Goal: Transaction & Acquisition: Book appointment/travel/reservation

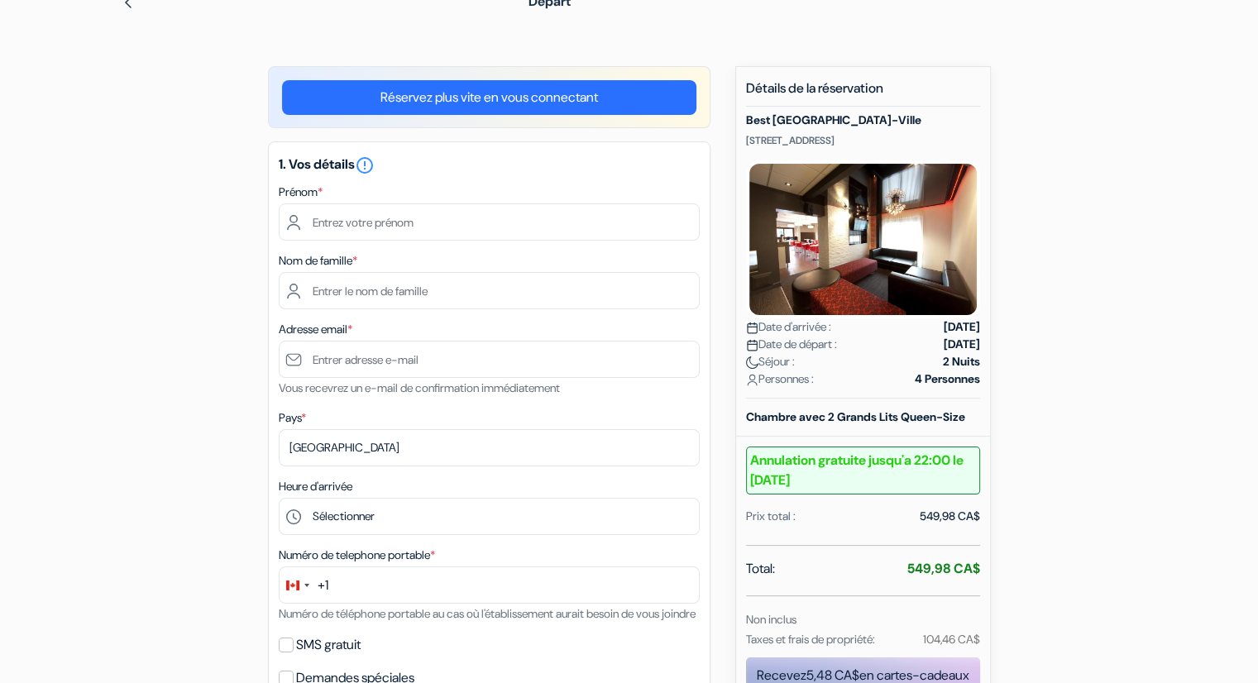
type input "Kenzo"
type input "RE"
type input "[EMAIL_ADDRESS][DOMAIN_NAME]"
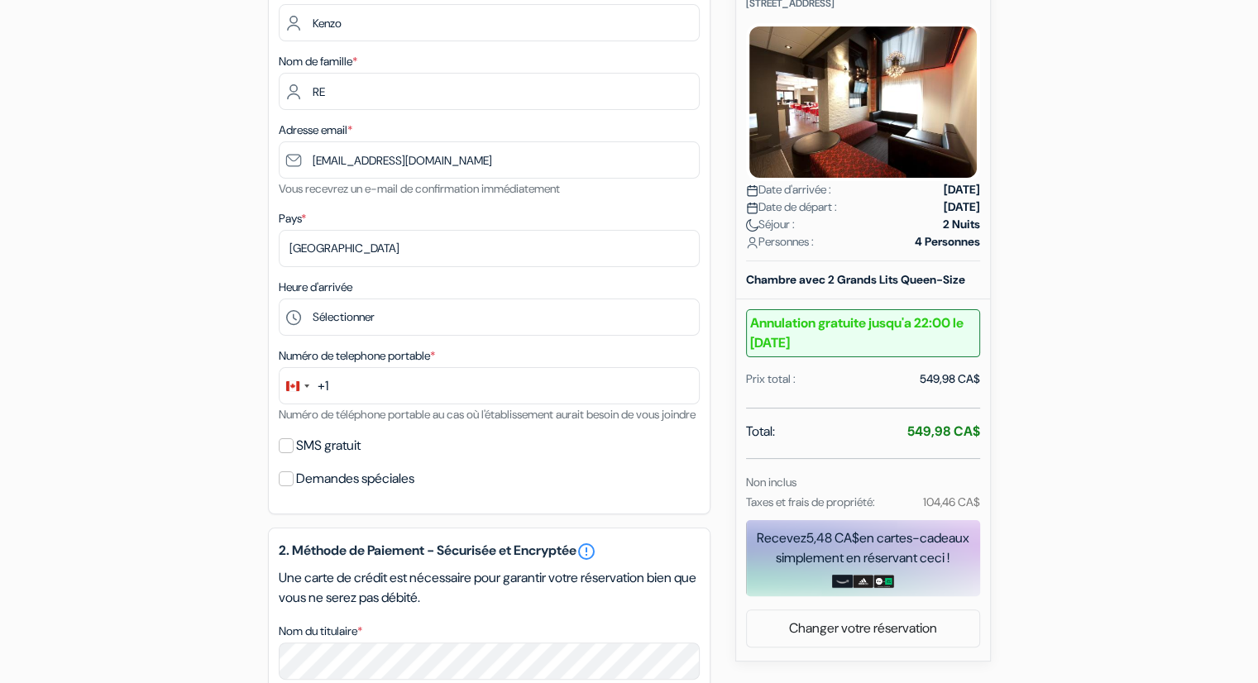
scroll to position [222, 0]
drag, startPoint x: 904, startPoint y: 446, endPoint x: 1030, endPoint y: 447, distance: 125.7
click at [1030, 447] on div "add_box Best [GEOGRAPHIC_DATA]-Ville [STREET_ADDRESS] Détails de l'établissemen…" at bounding box center [630, 536] width 1092 height 1215
click at [161, 193] on div "add_box Best [GEOGRAPHIC_DATA]-Ville [STREET_ADDRESS] Détails de l'établissemen…" at bounding box center [630, 536] width 1092 height 1215
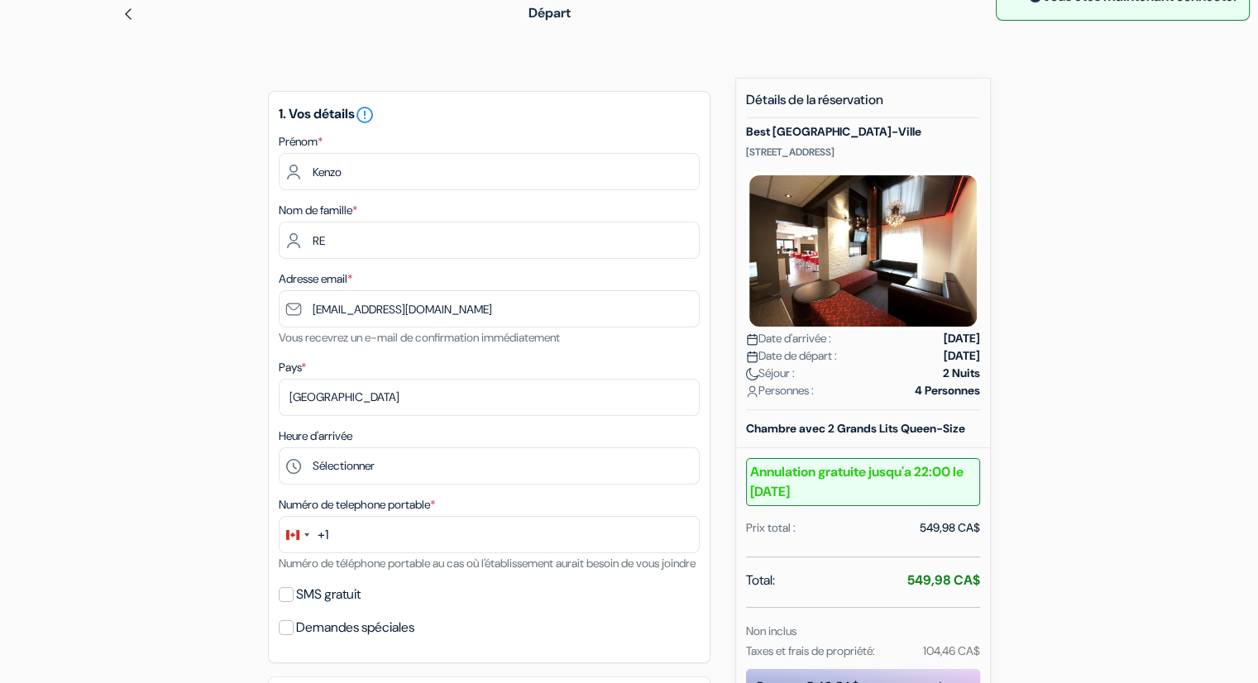
scroll to position [73, 0]
drag, startPoint x: 328, startPoint y: 256, endPoint x: 313, endPoint y: 256, distance: 14.9
click at [313, 256] on input "RE" at bounding box center [489, 240] width 421 height 37
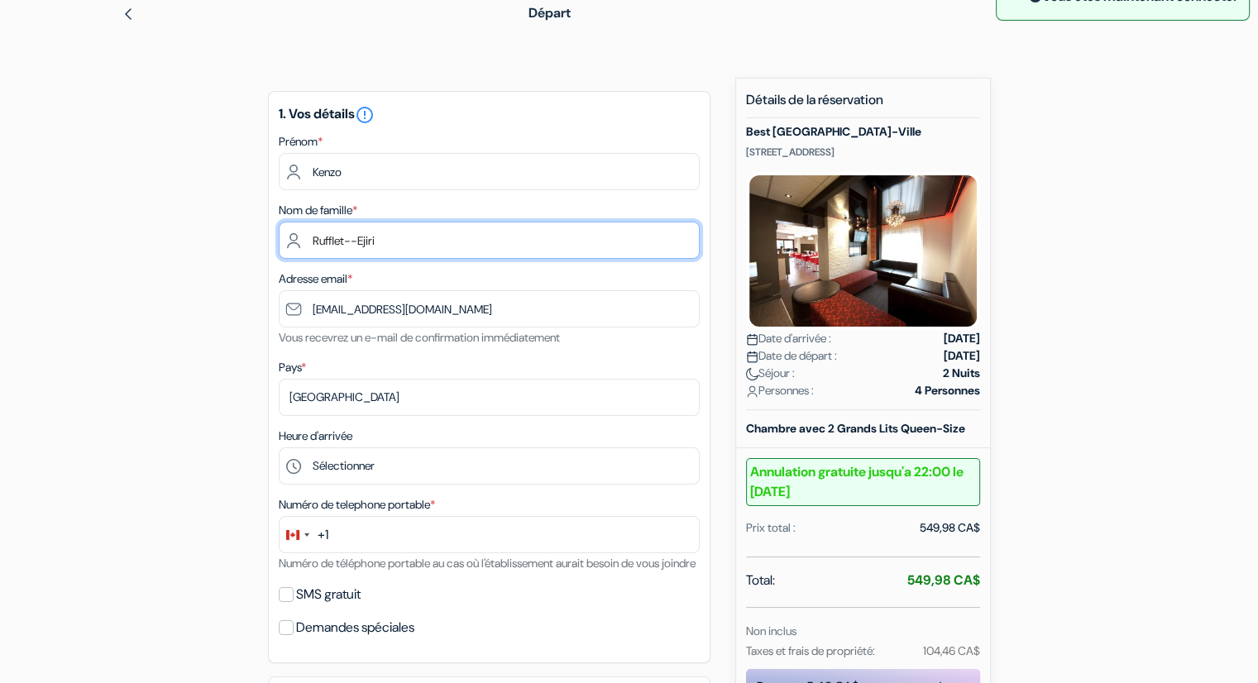
type input "Rufflet--Ejiri"
click at [185, 384] on div "add_box Best [GEOGRAPHIC_DATA]-Ville [STREET_ADDRESS] Détails de l'établissemen…" at bounding box center [630, 685] width 1092 height 1215
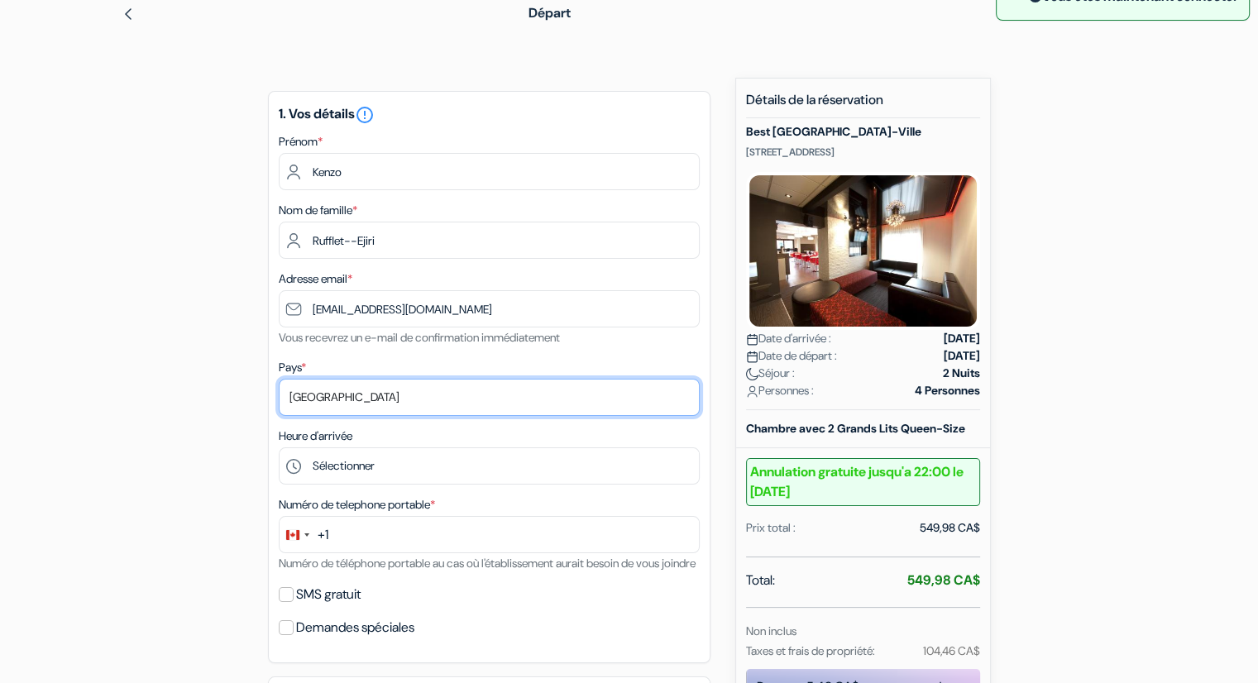
click at [349, 398] on select "Selectionner le pays Abkhazie [GEOGRAPHIC_DATA] [GEOGRAPHIC_DATA] [GEOGRAPHIC_D…" at bounding box center [489, 397] width 421 height 37
click at [201, 414] on div "add_box Best [GEOGRAPHIC_DATA]-Ville [STREET_ADDRESS] Détails de l'établissemen…" at bounding box center [630, 685] width 1092 height 1215
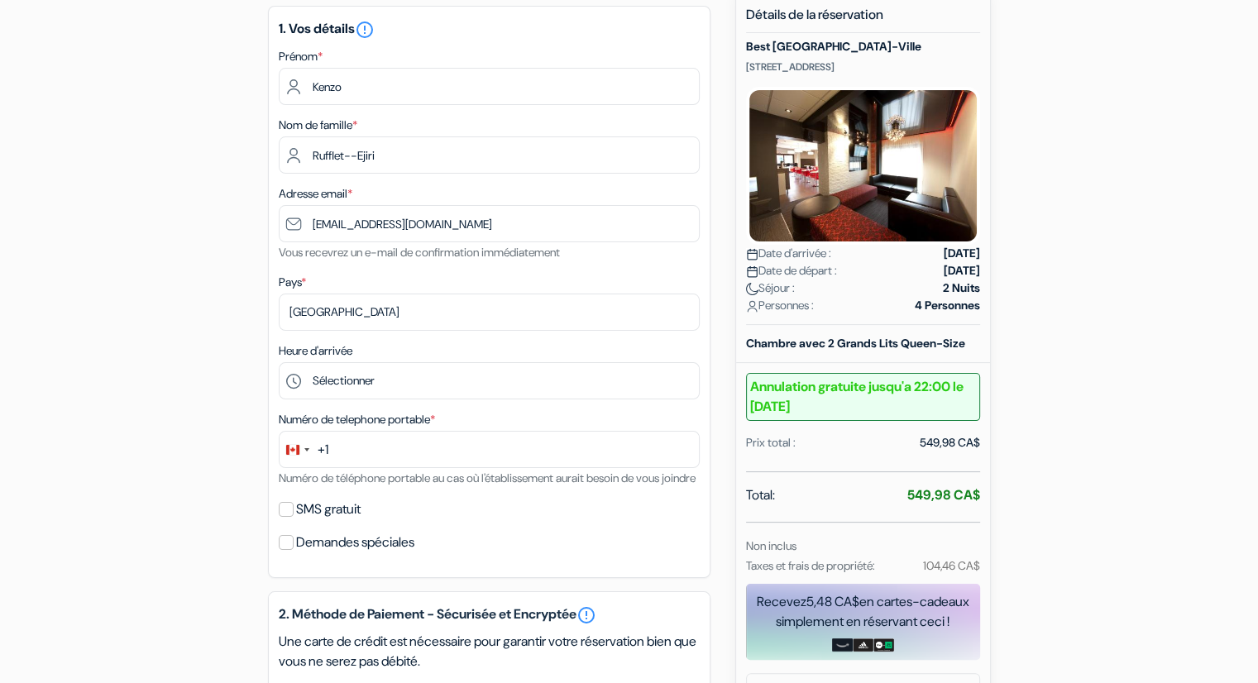
scroll to position [165, 0]
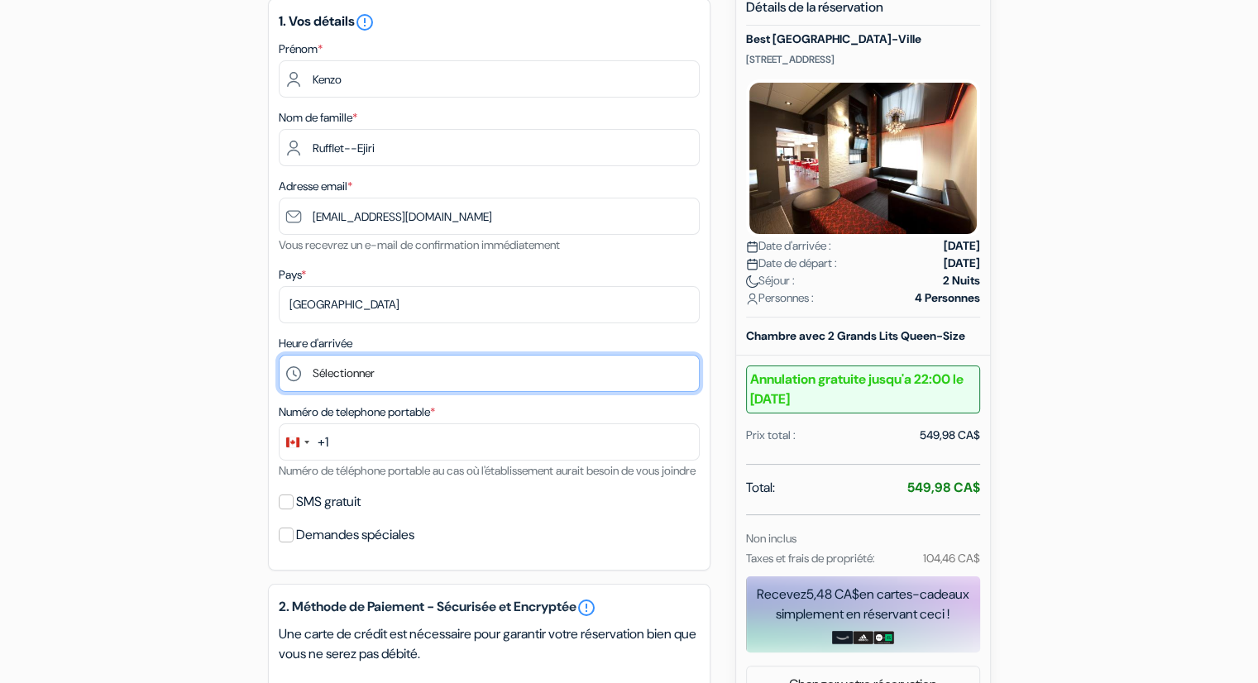
click at [367, 368] on select "Sélectionner 16:00 17:00 18:00 19:00 20:00 21:00 22:00 23:00 0:00" at bounding box center [489, 373] width 421 height 37
select select "16"
click at [279, 355] on select "Sélectionner 16:00 17:00 18:00 19:00 20:00 21:00 22:00 23:00 0:00" at bounding box center [489, 373] width 421 height 37
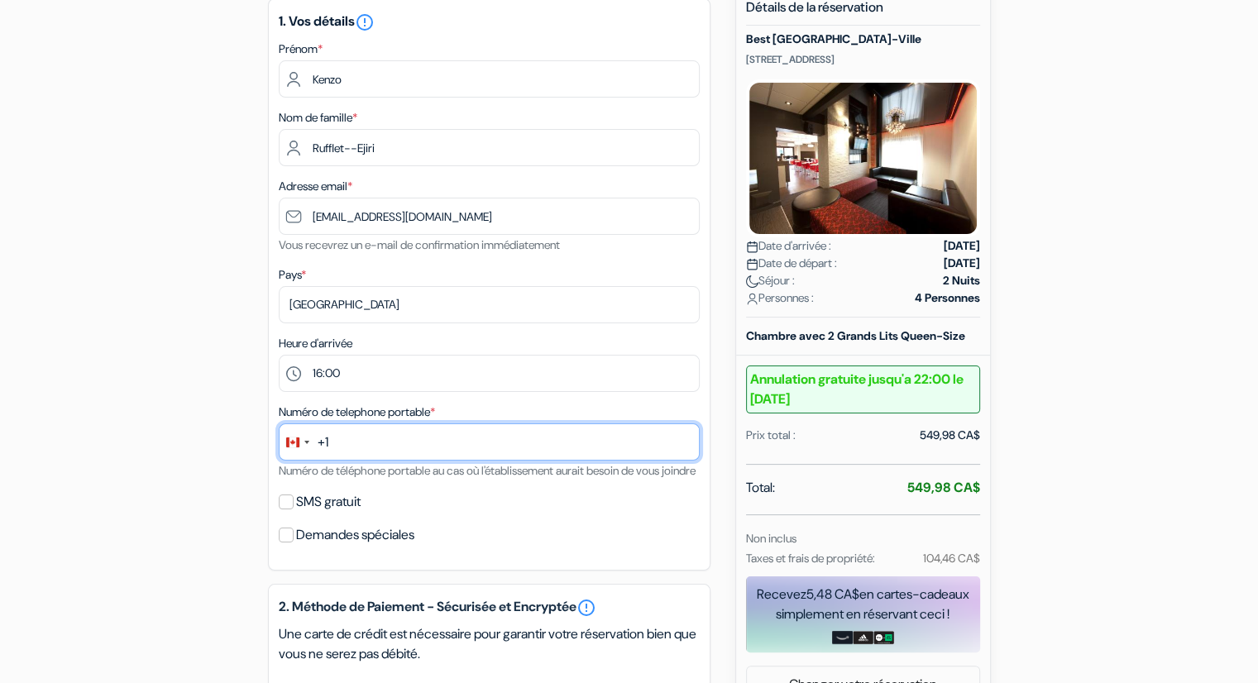
click at [343, 448] on input "text" at bounding box center [489, 442] width 421 height 37
click at [290, 448] on div "Change country, selected Canada (+1)" at bounding box center [292, 443] width 13 height 10
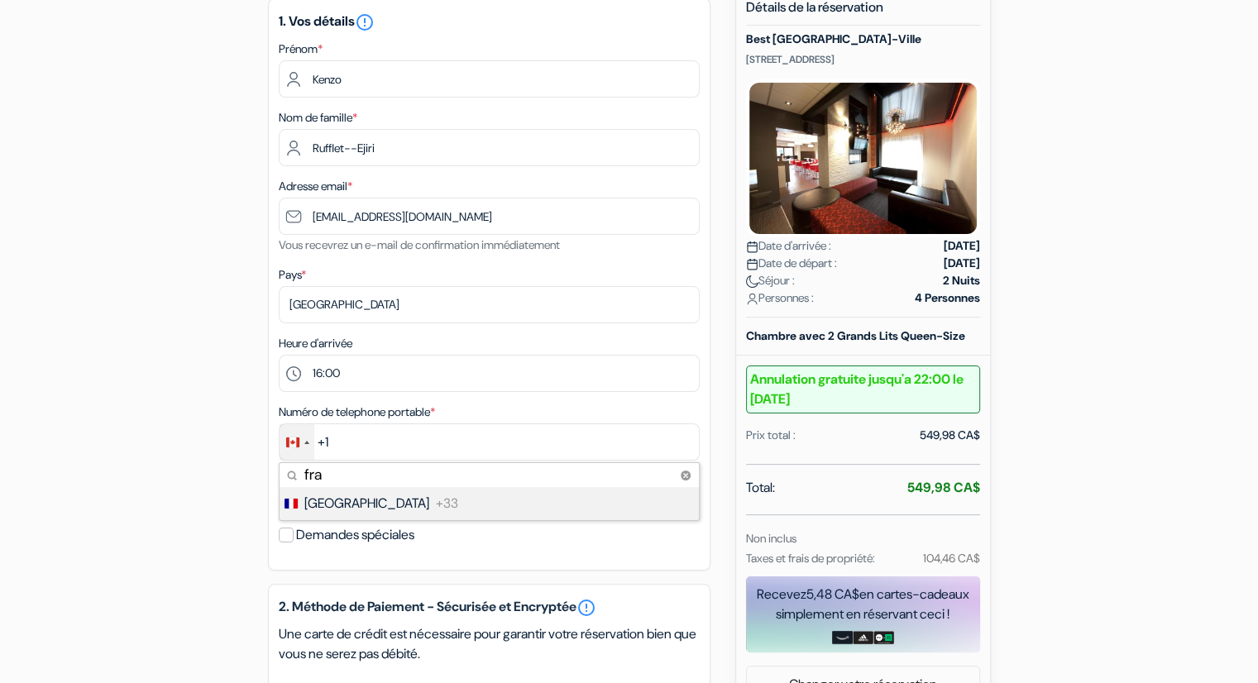
type input "fra"
click at [342, 510] on span "[GEOGRAPHIC_DATA]" at bounding box center [366, 504] width 125 height 20
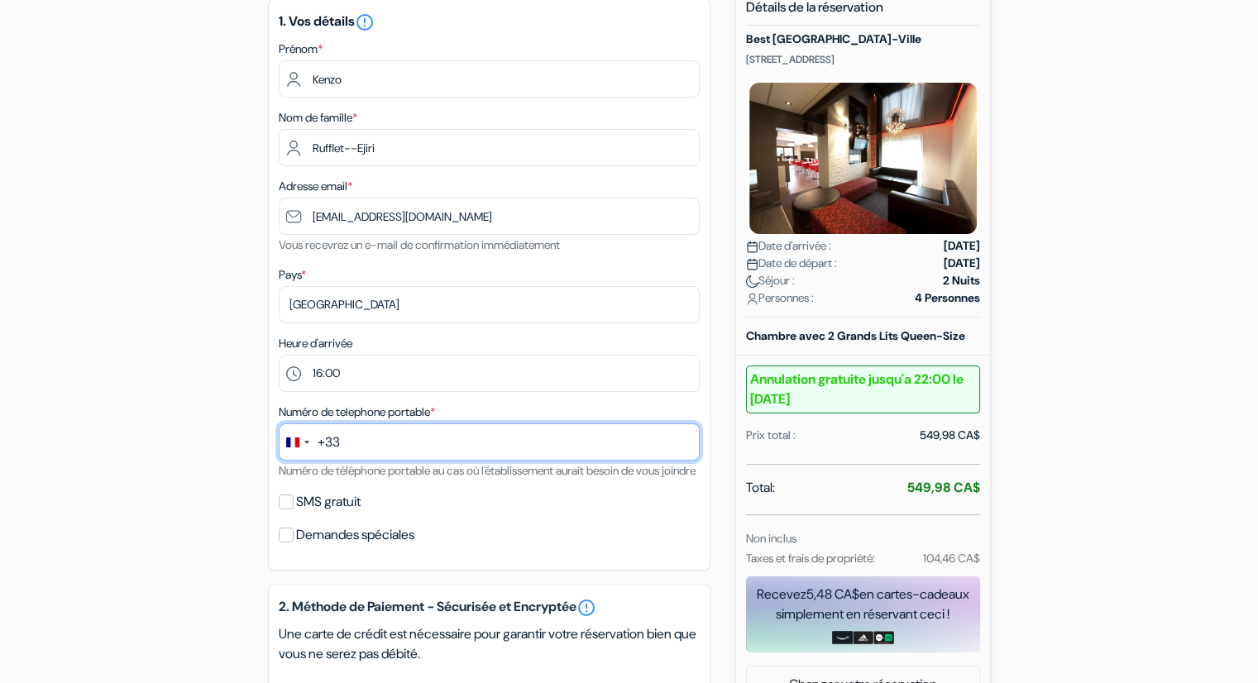
click at [395, 453] on input "text" at bounding box center [489, 442] width 421 height 37
click at [352, 446] on input "0765249227" at bounding box center [489, 442] width 421 height 37
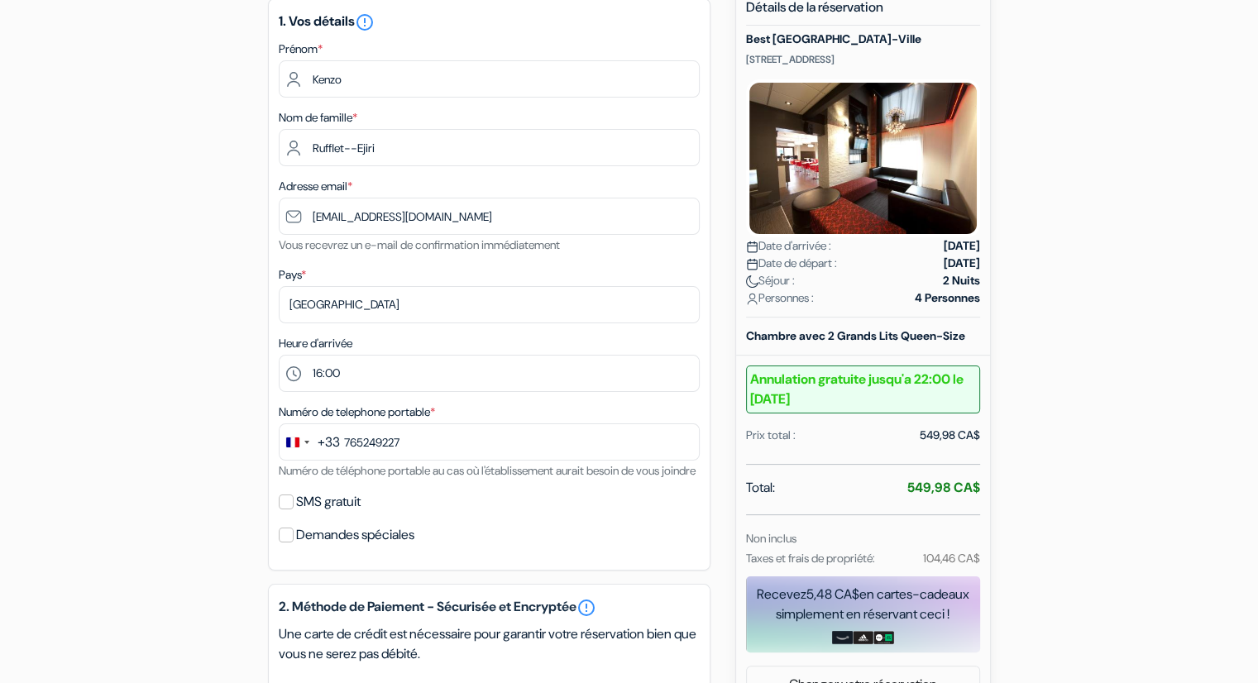
click at [159, 408] on div "add_box Best [GEOGRAPHIC_DATA]-Ville [STREET_ADDRESS] Détails de l'établissemen…" at bounding box center [630, 592] width 1092 height 1215
click at [344, 448] on input "765249227" at bounding box center [489, 442] width 421 height 37
type input "0765249227"
click at [241, 467] on div "add_box Best [GEOGRAPHIC_DATA]-Ville [STREET_ADDRESS] Détails de l'établissemen…" at bounding box center [630, 592] width 1092 height 1215
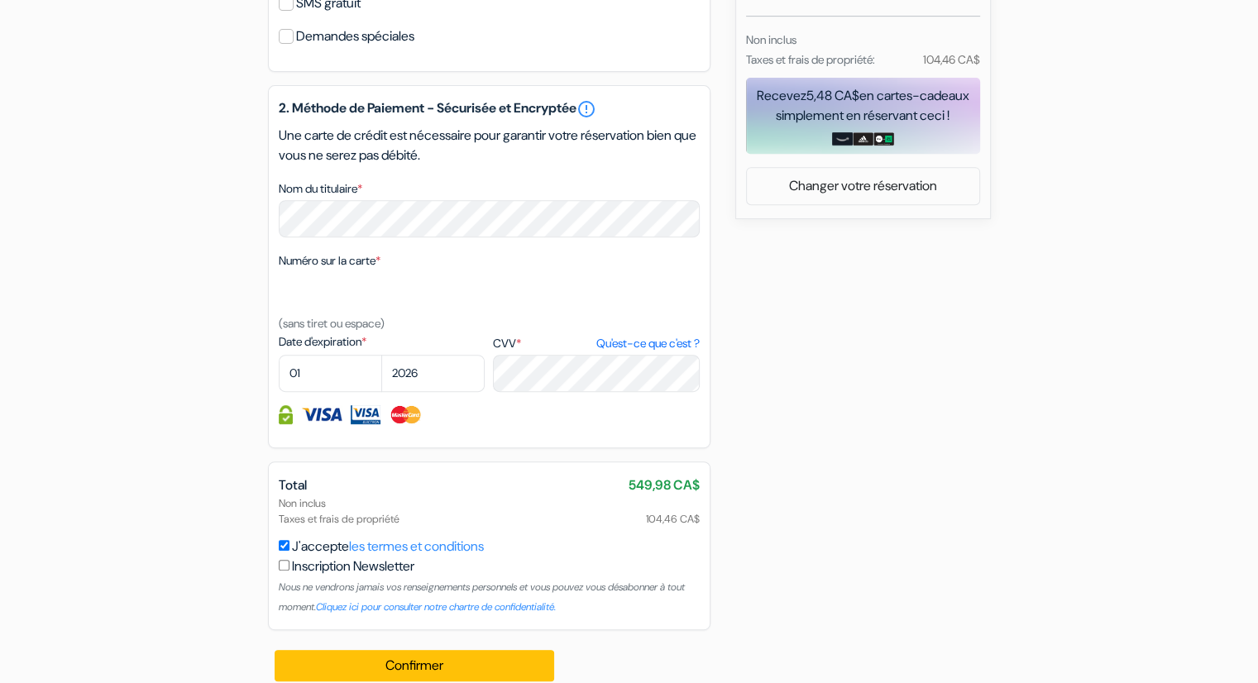
scroll to position [705, 0]
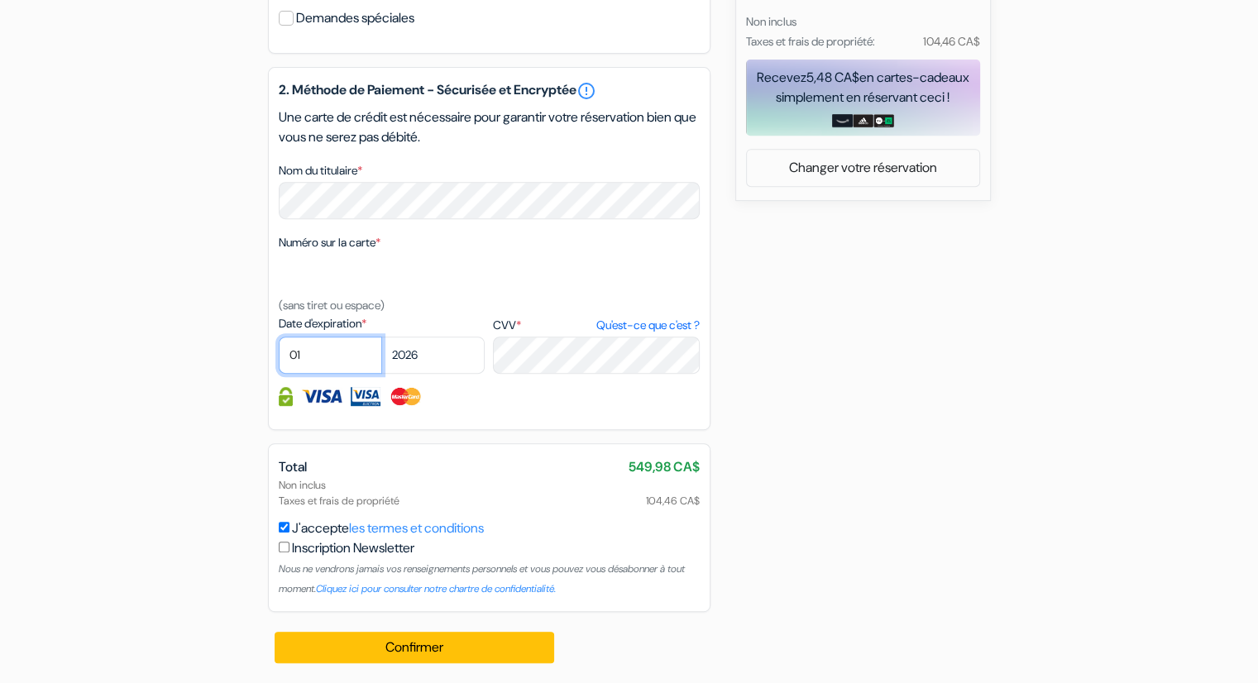
select select "09"
select select "2028"
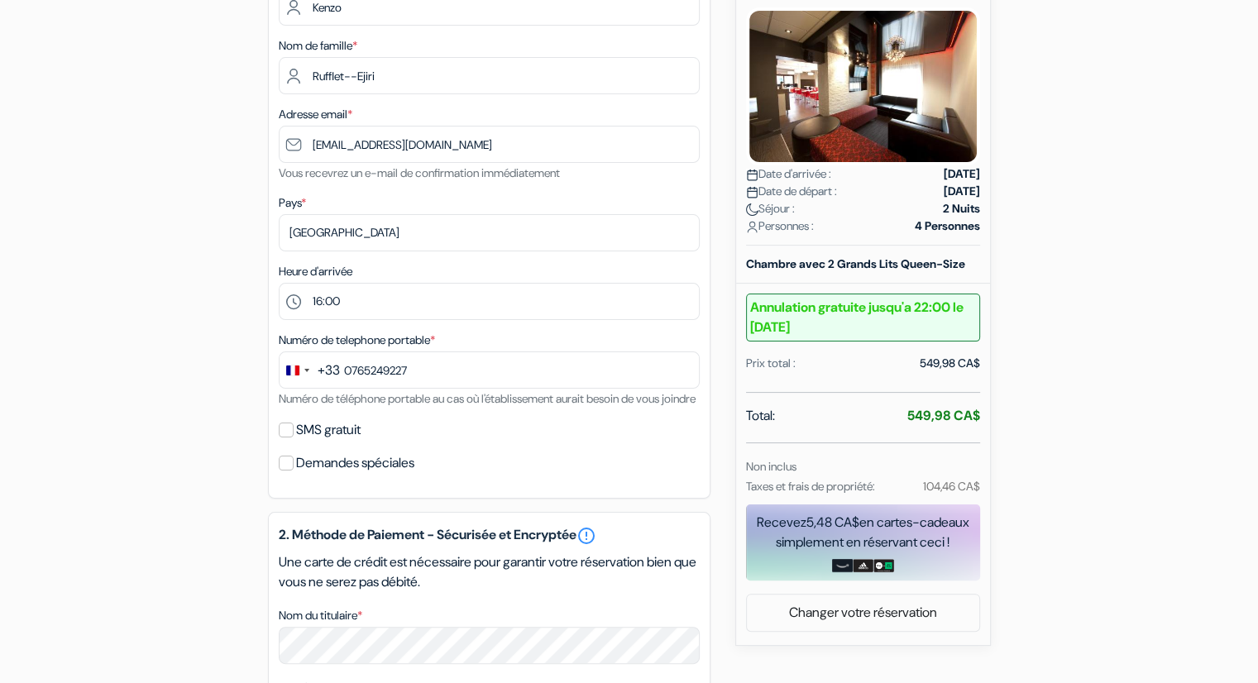
scroll to position [118, 0]
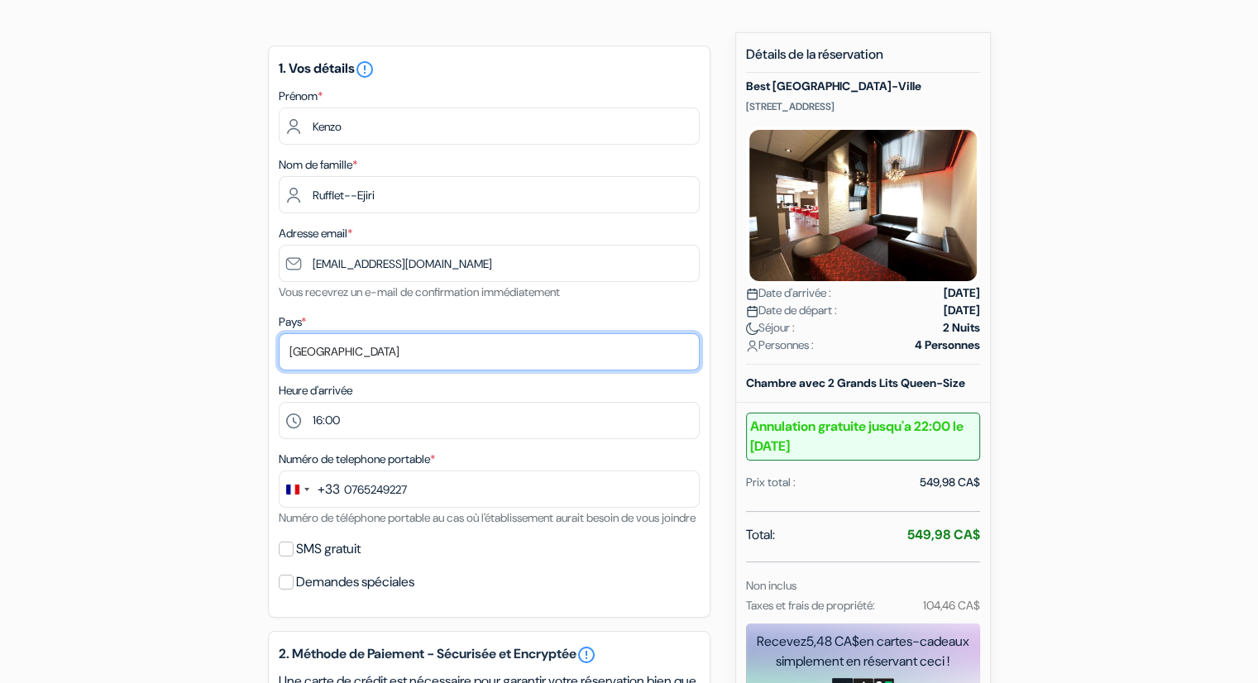
click at [343, 345] on select "Selectionner le pays Abkhazie [GEOGRAPHIC_DATA] [GEOGRAPHIC_DATA] [GEOGRAPHIC_D…" at bounding box center [489, 351] width 421 height 37
click at [231, 349] on div "add_box Best [GEOGRAPHIC_DATA]-Ville [STREET_ADDRESS] Détails de l'établissemen…" at bounding box center [630, 639] width 1092 height 1215
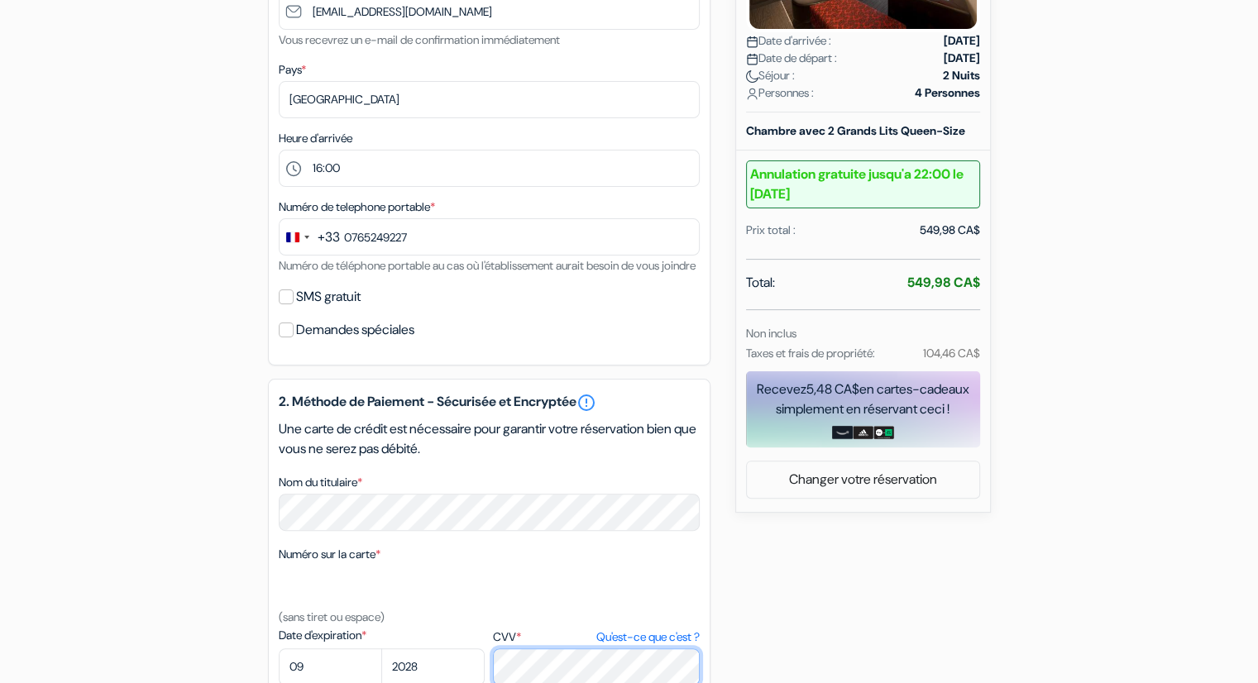
scroll to position [705, 0]
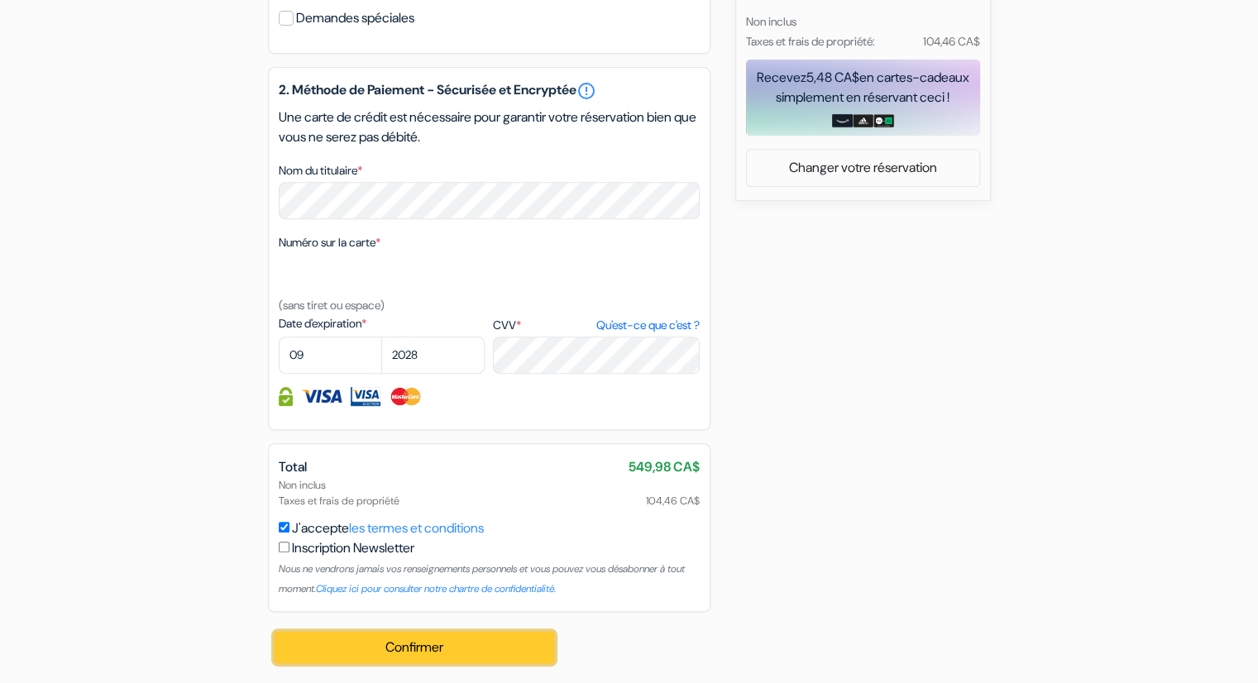
click at [397, 644] on button "Confirmer Loading..." at bounding box center [415, 647] width 280 height 31
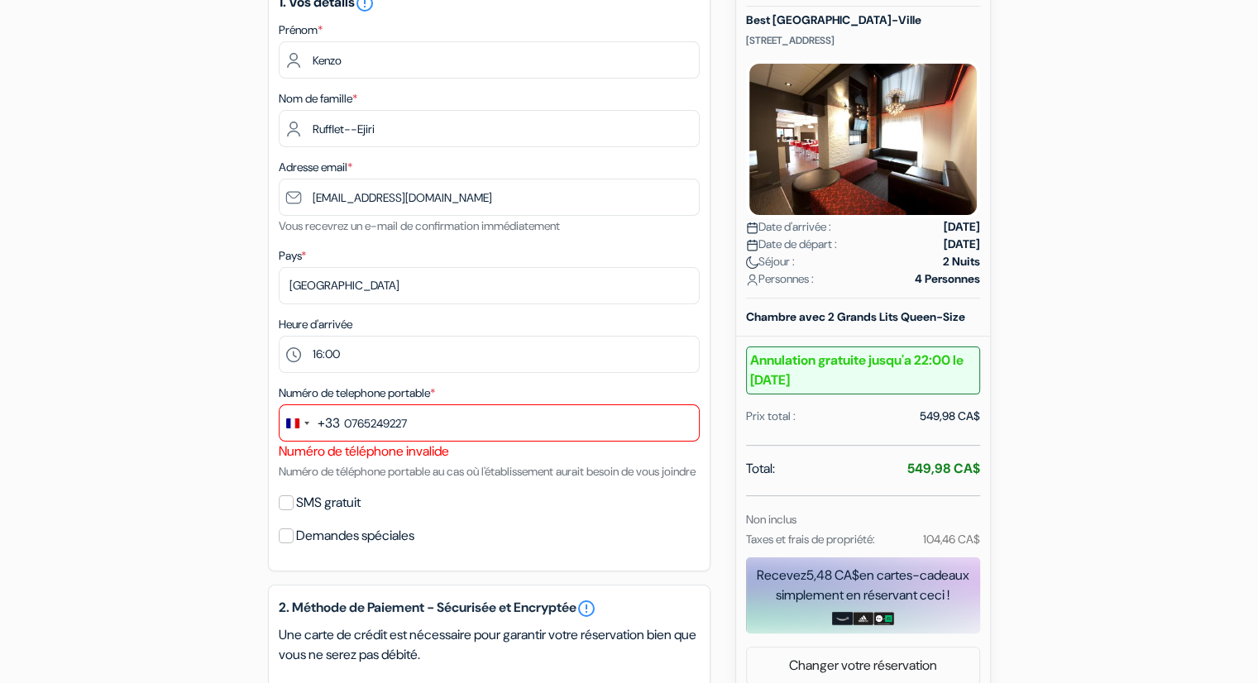
scroll to position [187, 0]
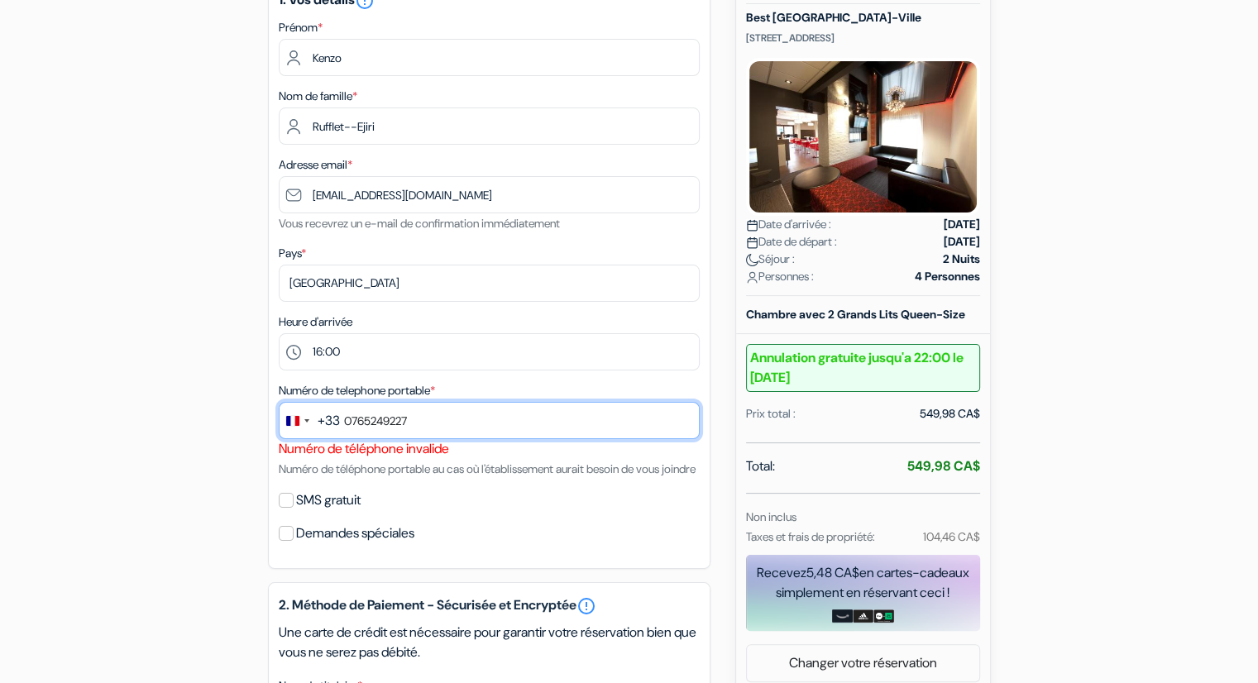
click at [347, 420] on input "0765249227" at bounding box center [489, 420] width 421 height 37
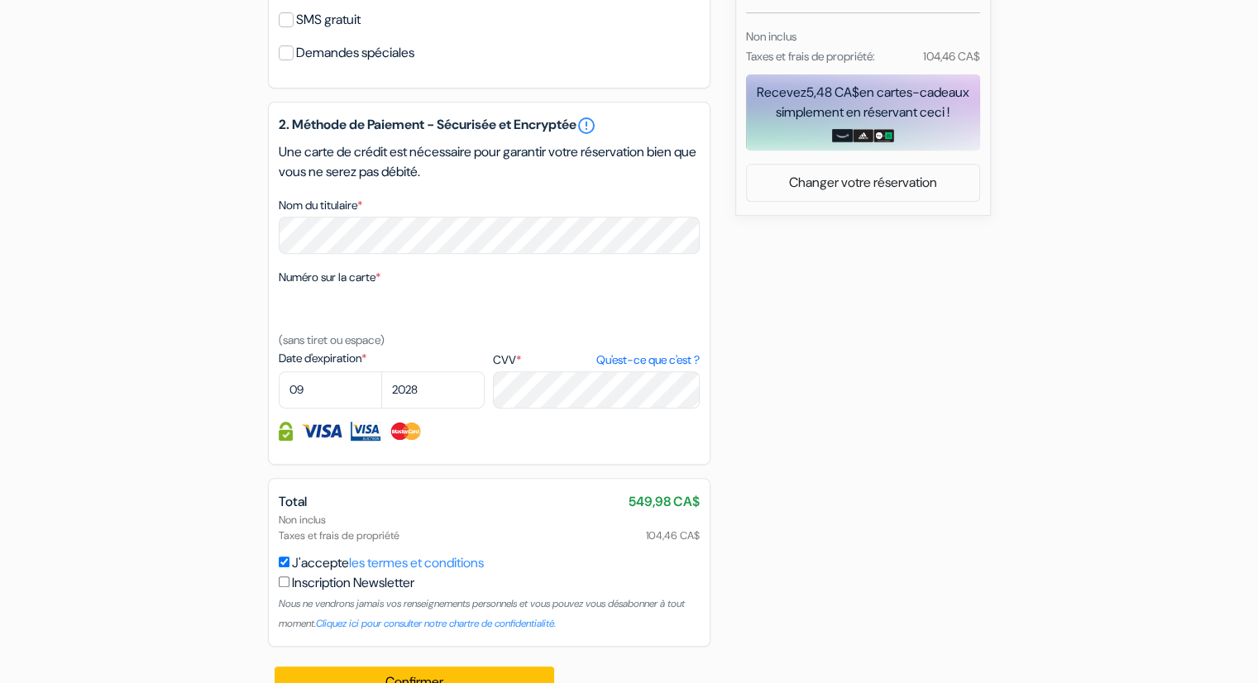
scroll to position [725, 0]
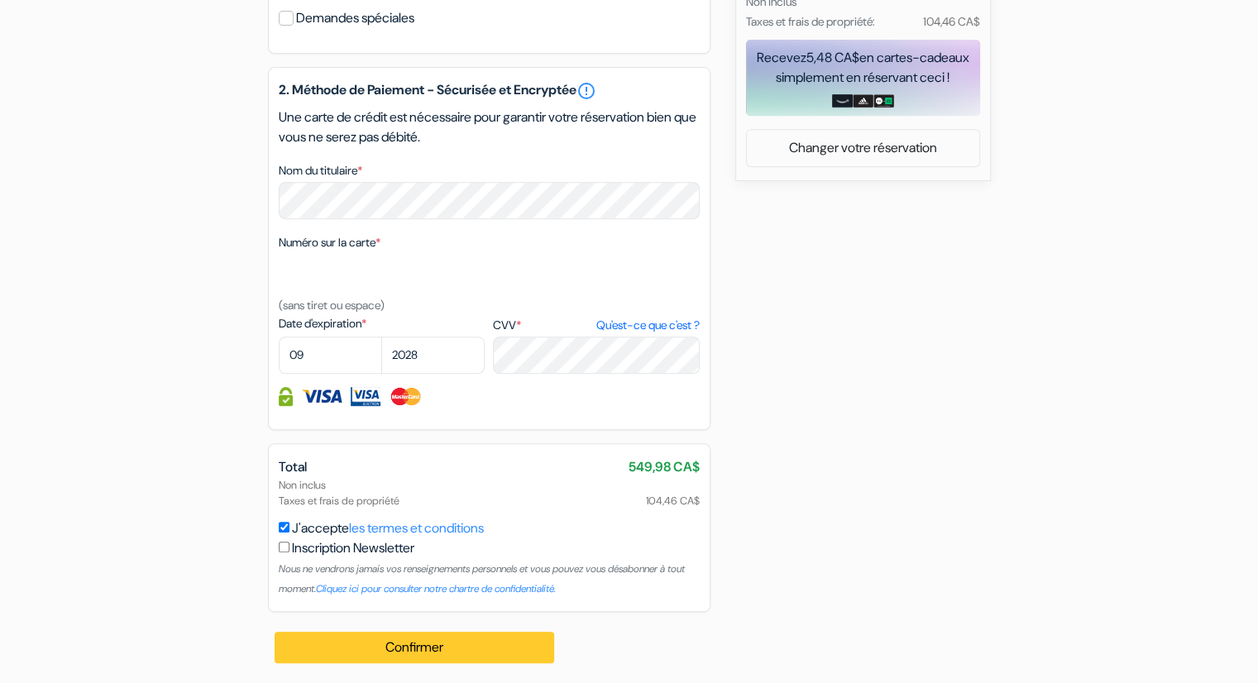
type input "765249227"
click at [374, 640] on button "Confirmer Loading..." at bounding box center [415, 647] width 280 height 31
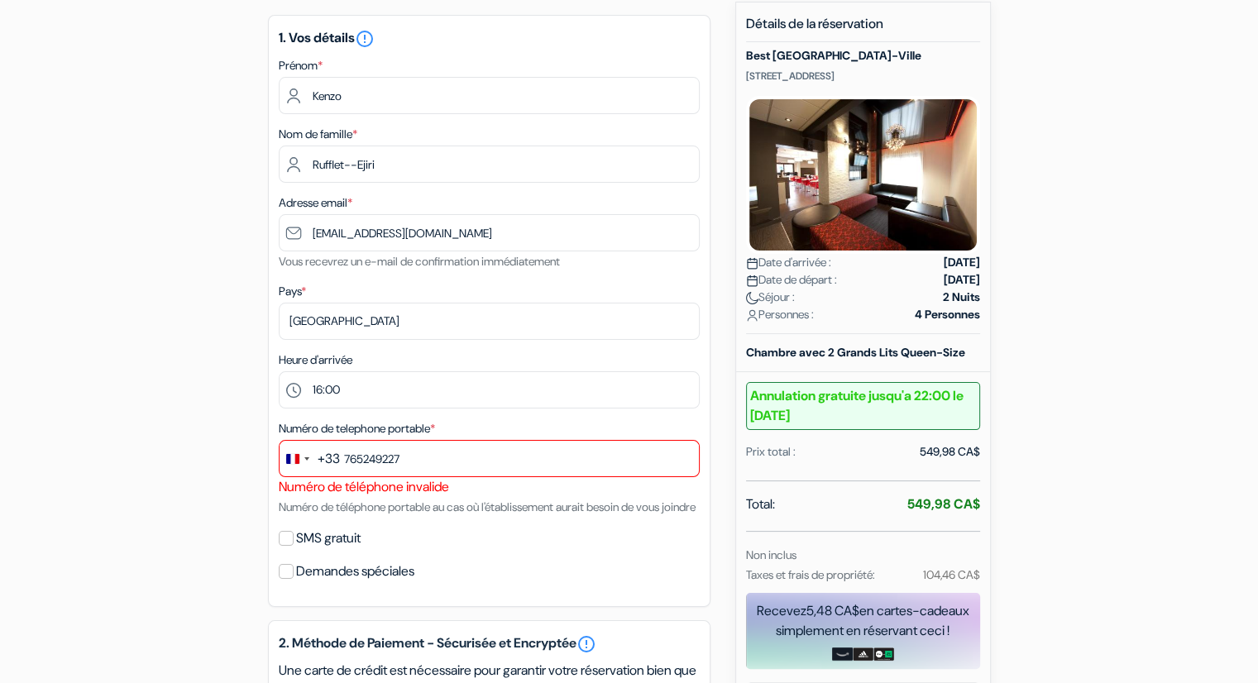
scroll to position [169, 0]
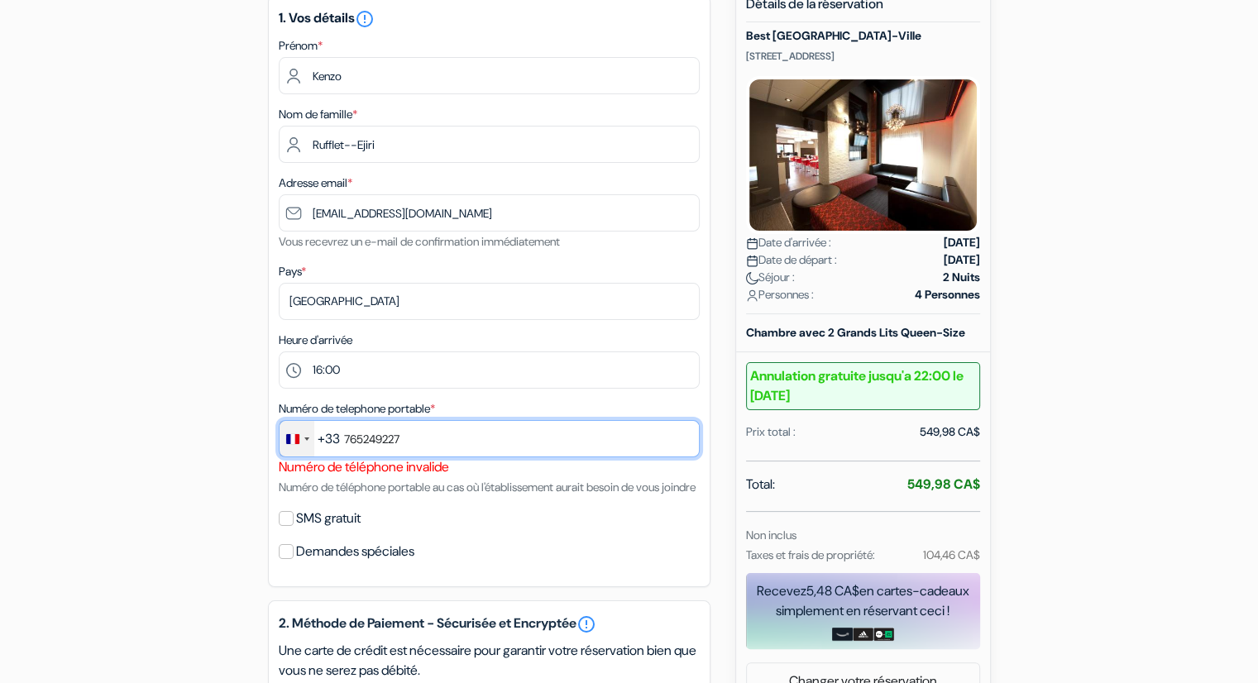
drag, startPoint x: 470, startPoint y: 438, endPoint x: 280, endPoint y: 447, distance: 189.6
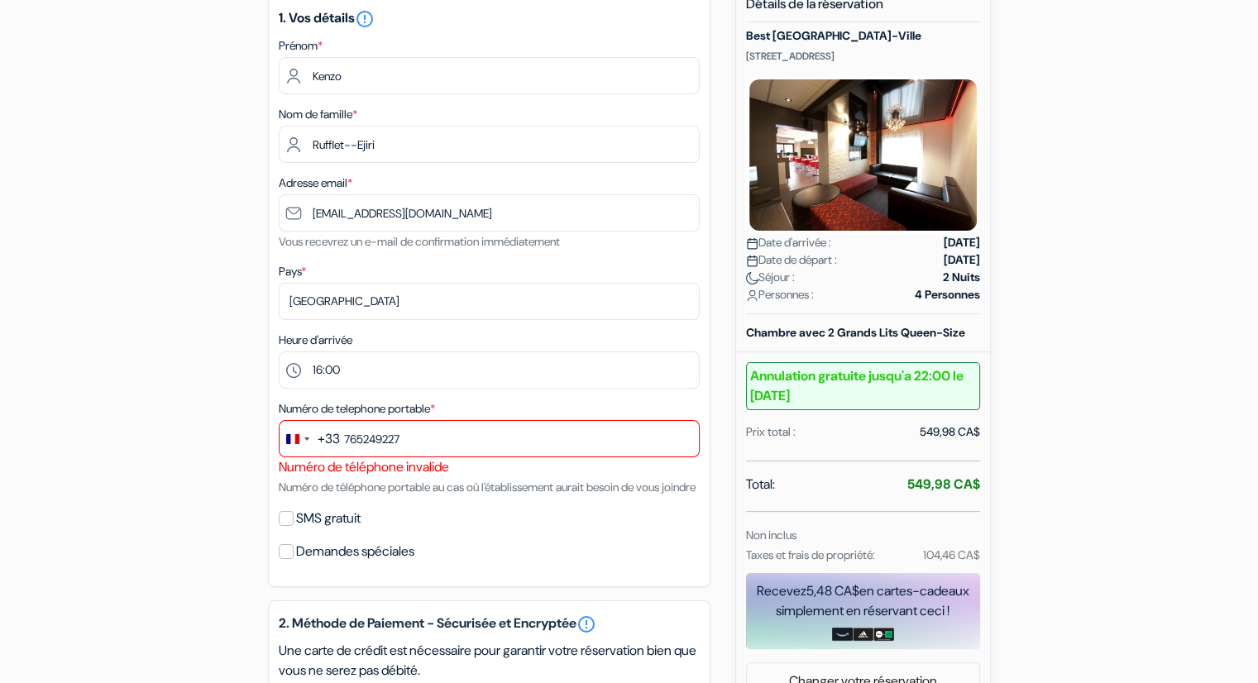
drag, startPoint x: 280, startPoint y: 447, endPoint x: 65, endPoint y: 496, distance: 220.6
click at [65, 496] on form "Départ add_box Best [GEOGRAPHIC_DATA]-Ville [STREET_ADDRESS] no_plan" at bounding box center [629, 534] width 1258 height 1281
